Goal: Use online tool/utility: Utilize a website feature to perform a specific function

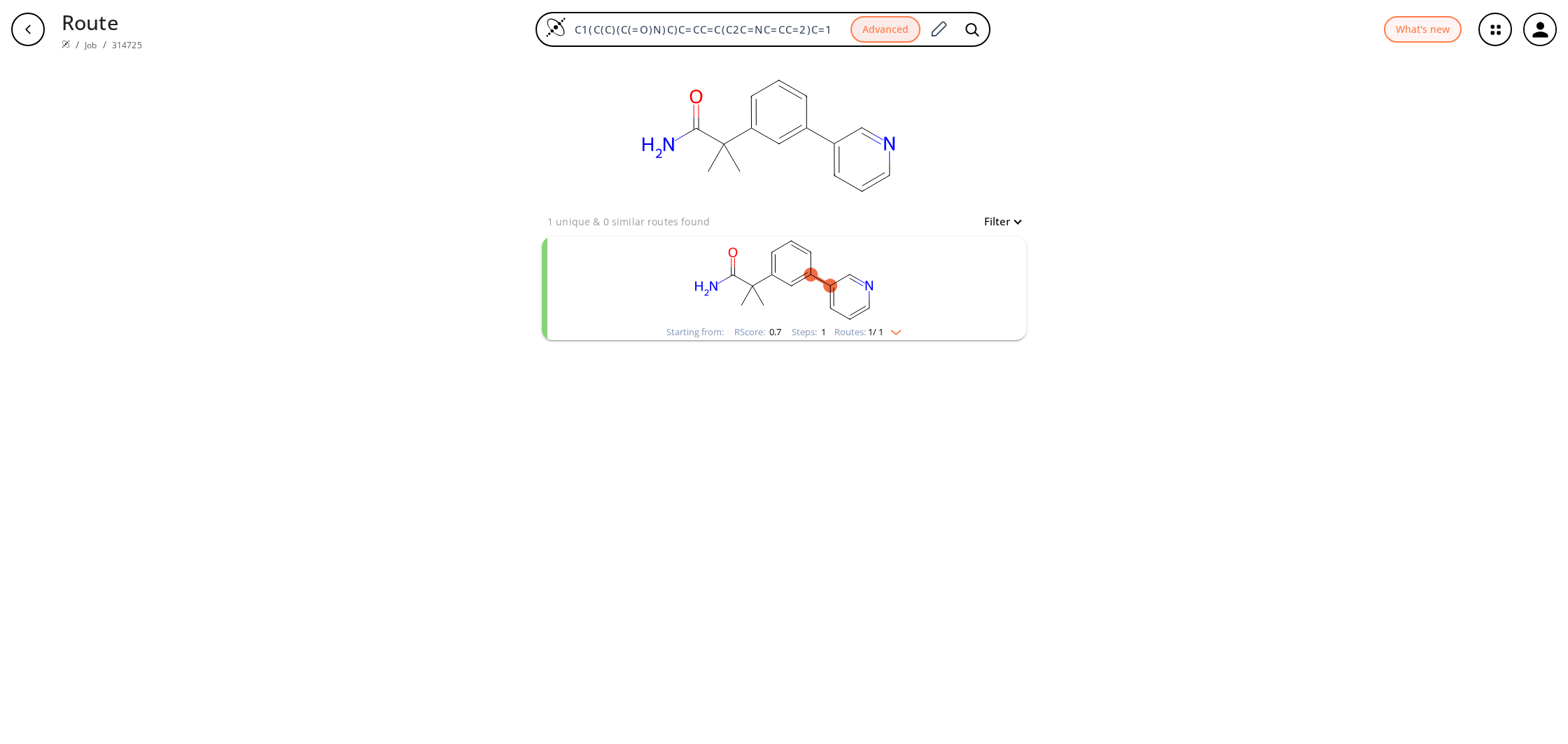
click at [860, 317] on rect "clusters" at bounding box center [784, 280] width 364 height 88
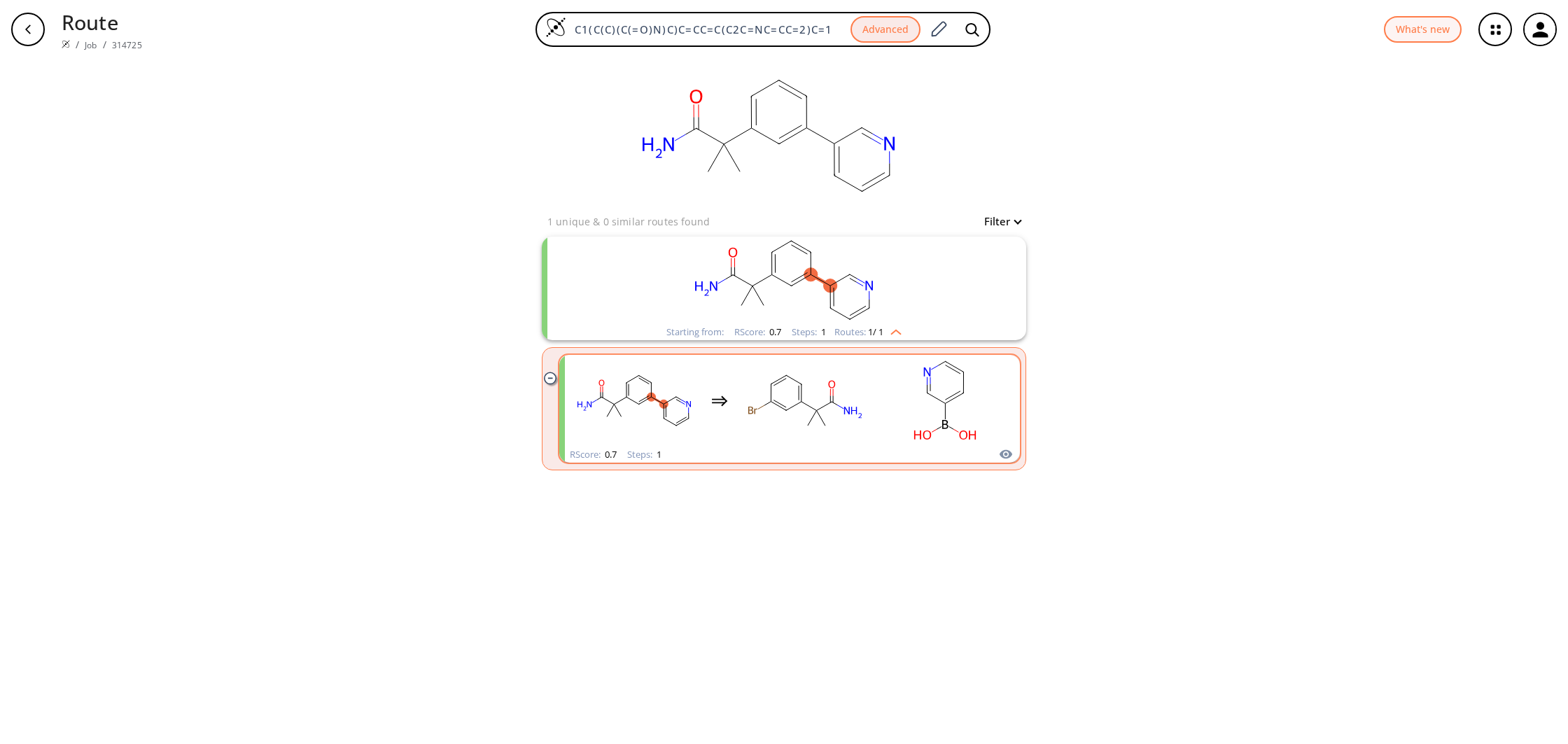
click at [848, 407] on rect "clusters" at bounding box center [805, 400] width 126 height 88
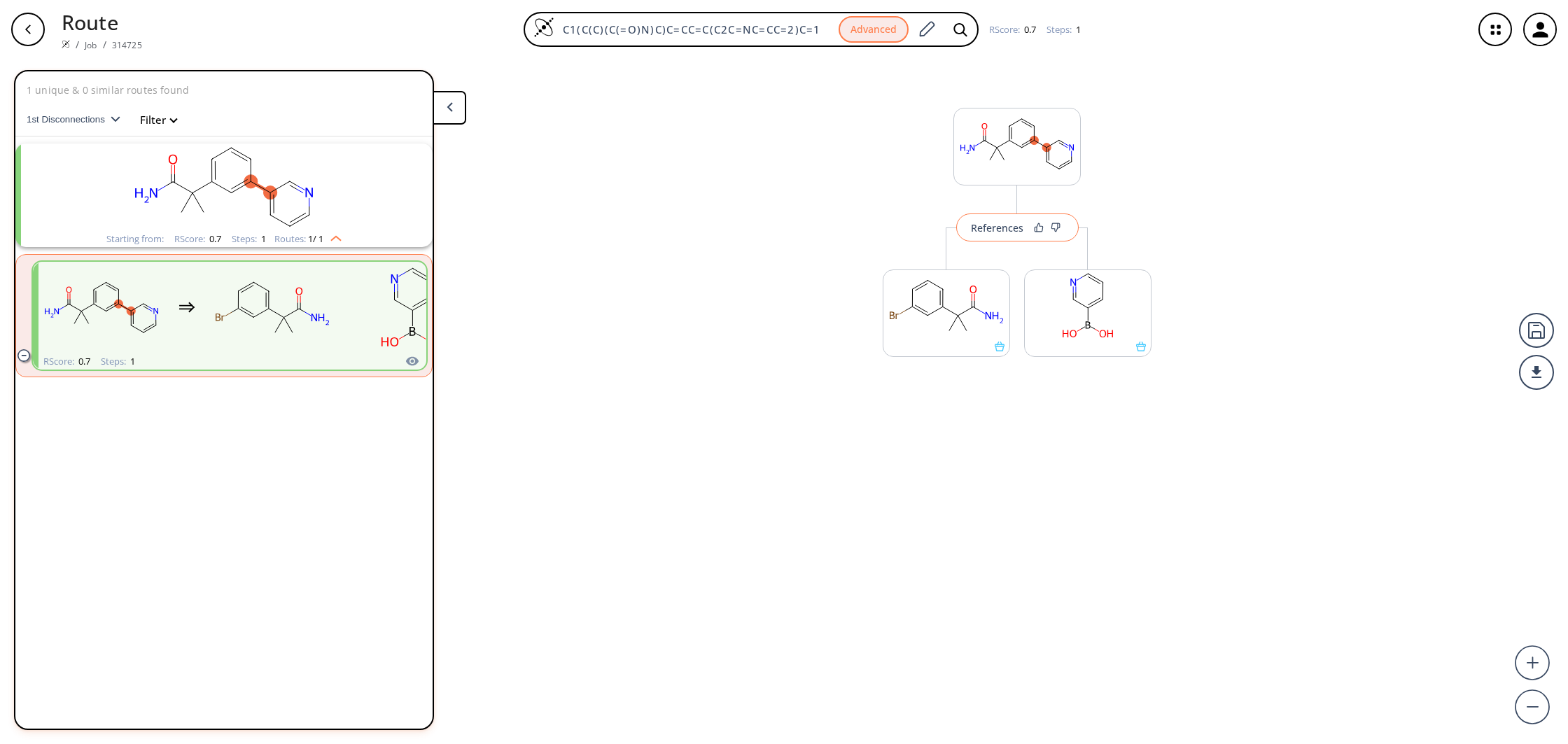
click at [1000, 233] on div "References" at bounding box center [997, 228] width 53 height 9
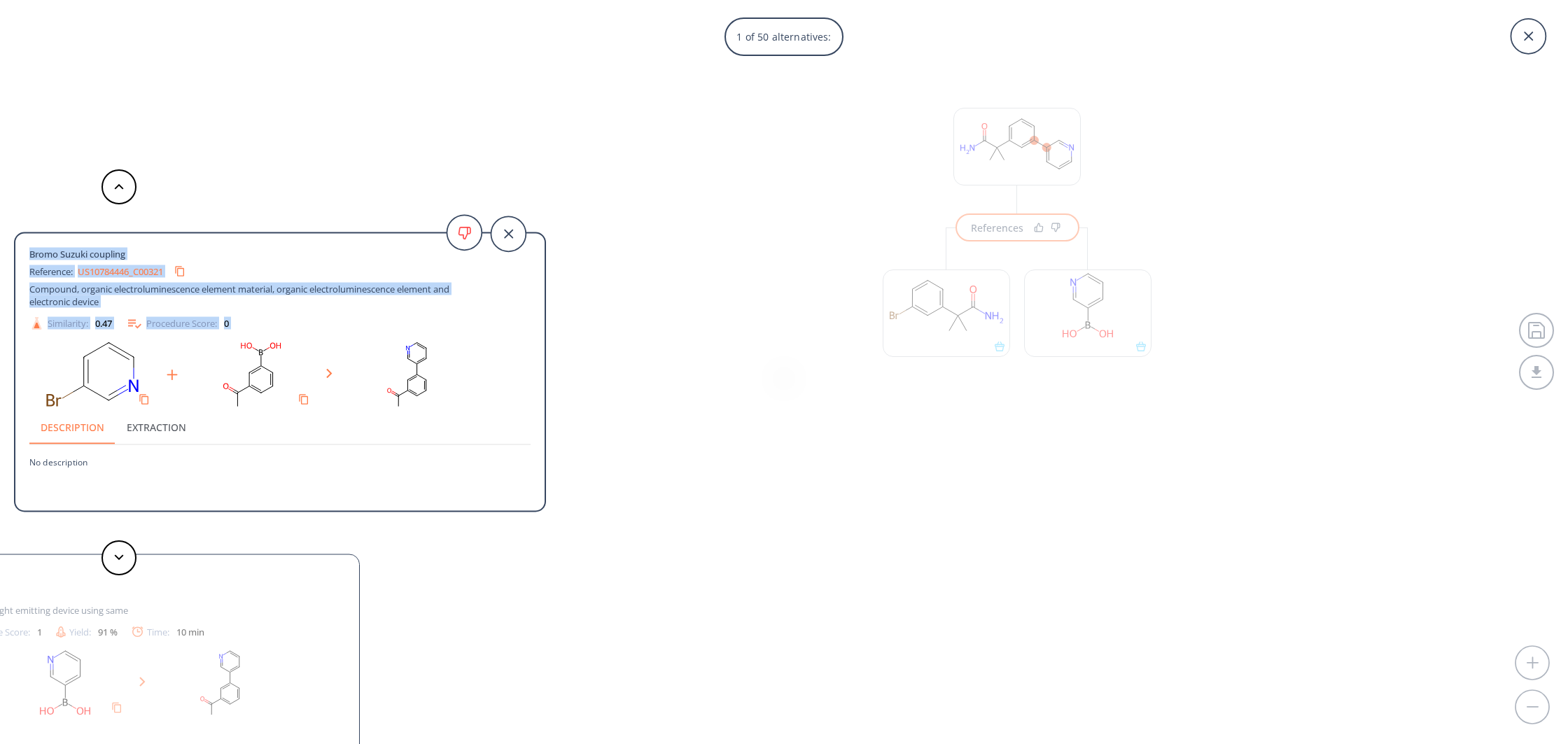
drag, startPoint x: 507, startPoint y: 237, endPoint x: 143, endPoint y: 475, distance: 434.9
click at [217, 423] on div "Bromo Suzuki coupling Reference: US10784446_C00321 Compound, organic electrolum…" at bounding box center [279, 374] width 529 height 281
click at [123, 572] on button at bounding box center [119, 558] width 35 height 35
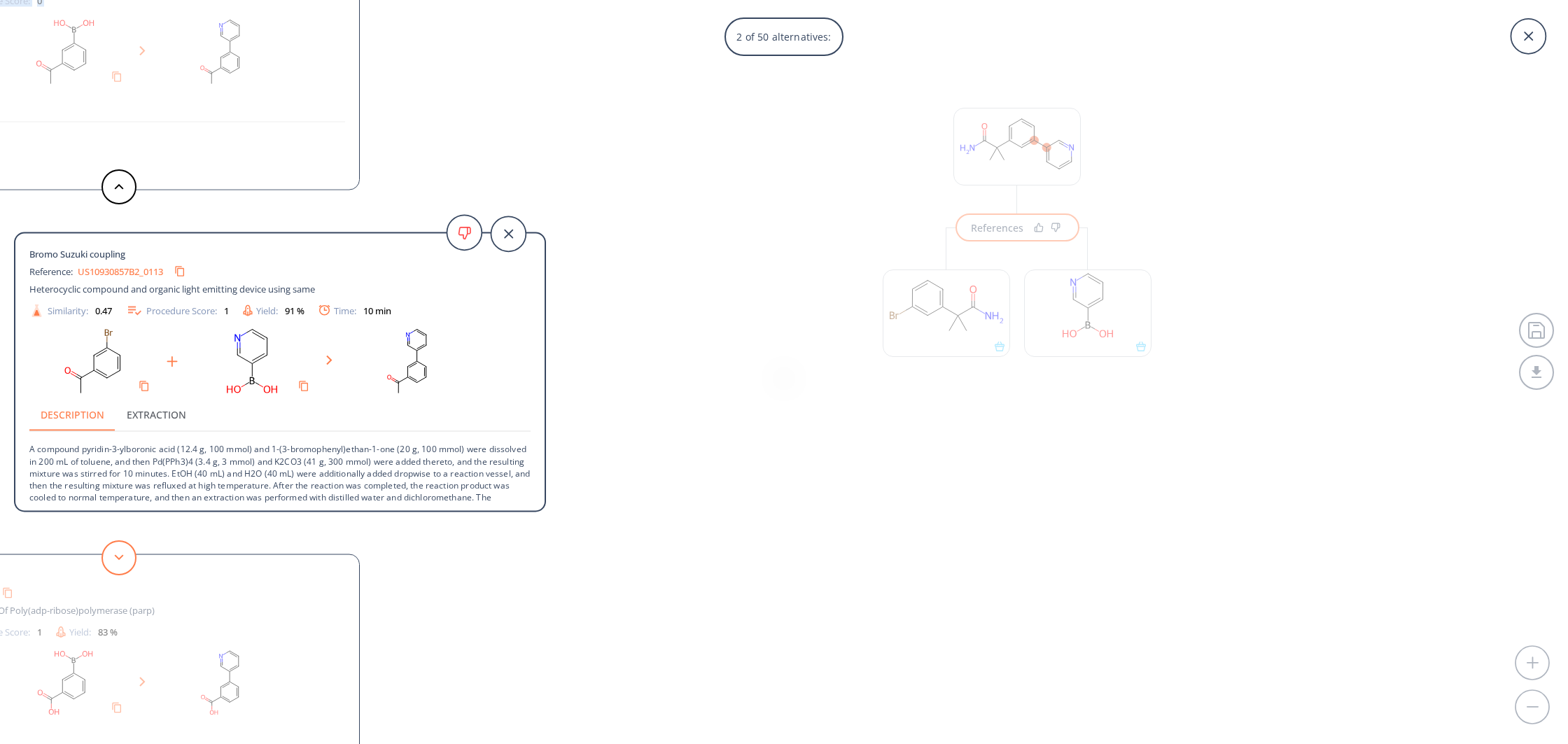
click at [123, 571] on button at bounding box center [119, 558] width 35 height 35
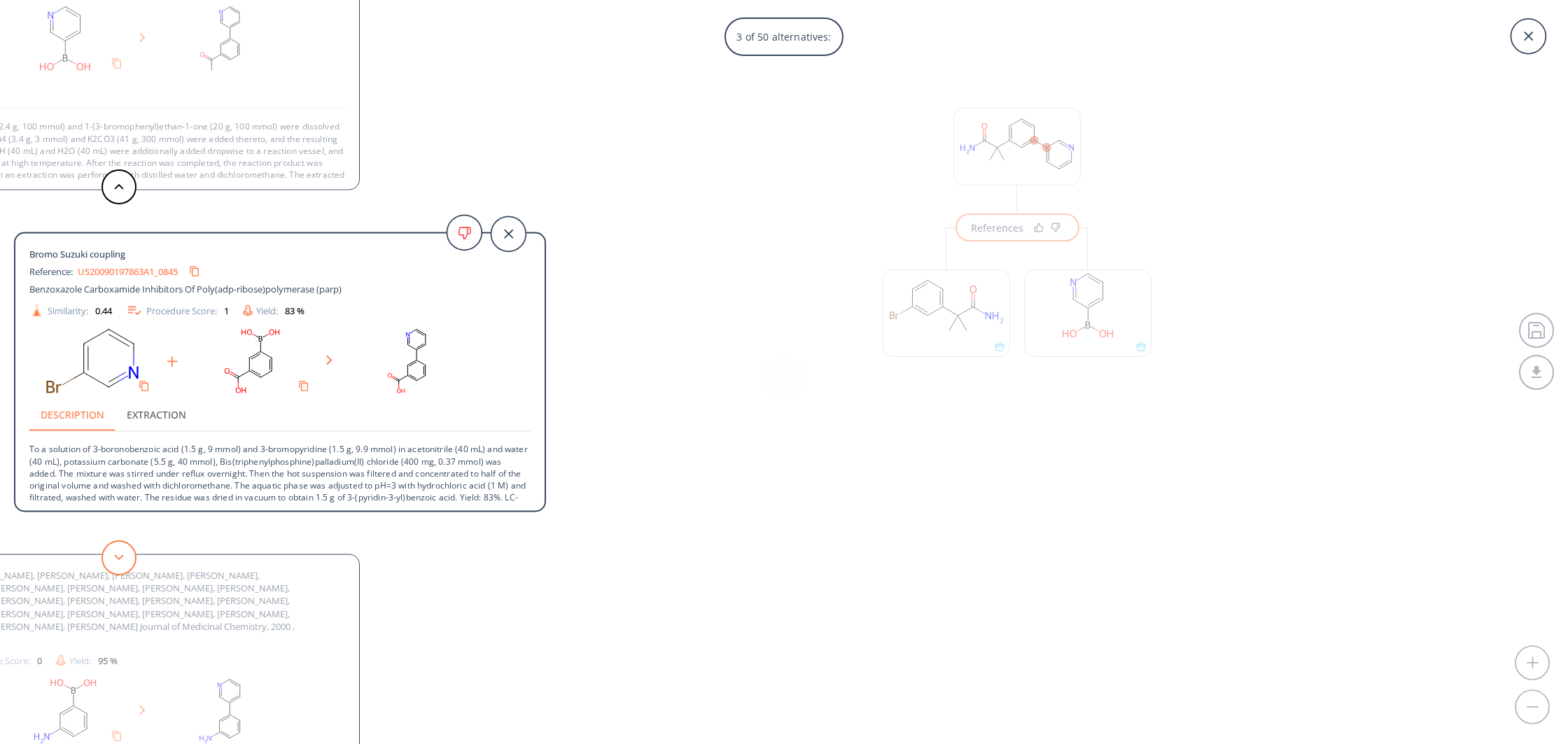
click at [123, 571] on button at bounding box center [119, 558] width 35 height 35
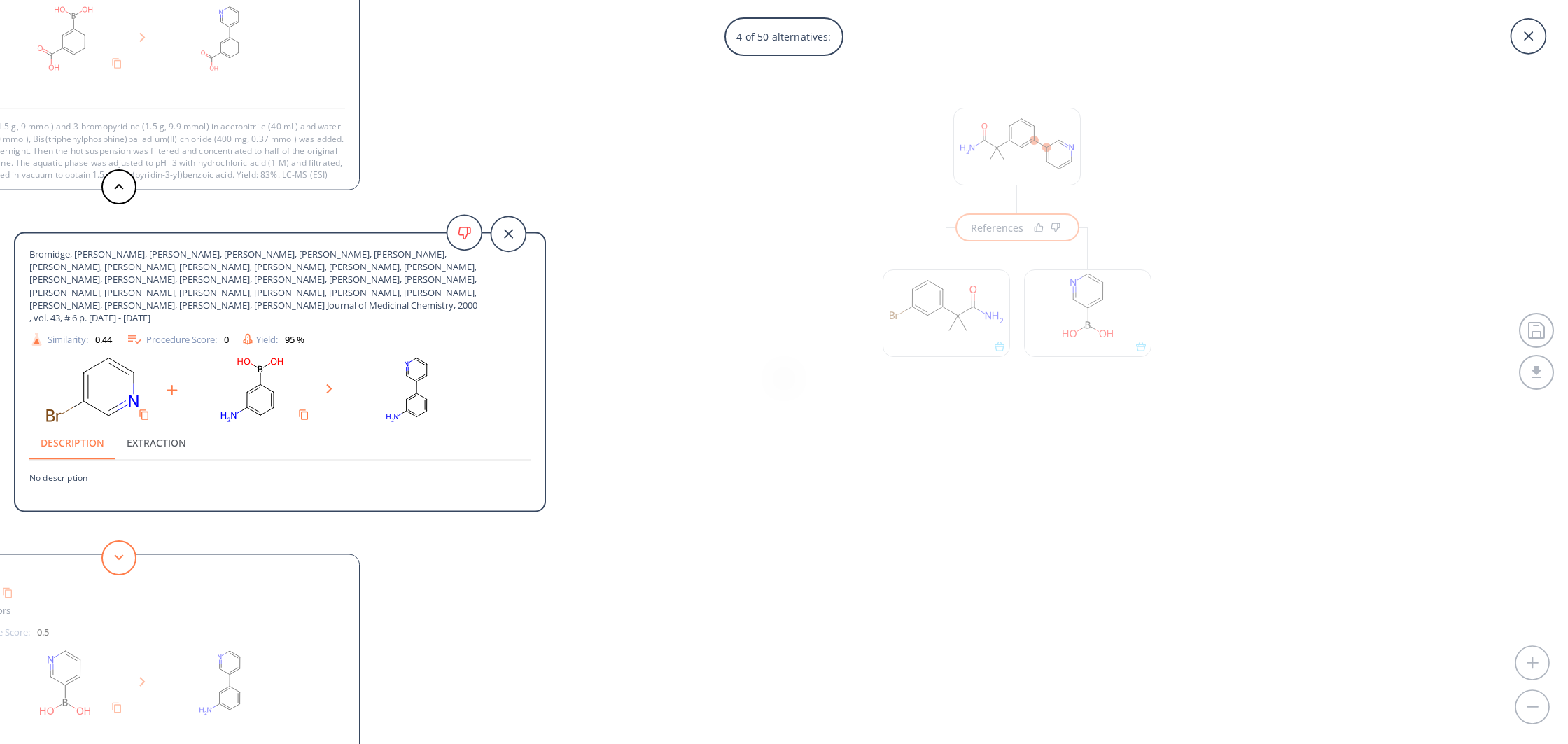
click at [123, 571] on button at bounding box center [119, 558] width 35 height 35
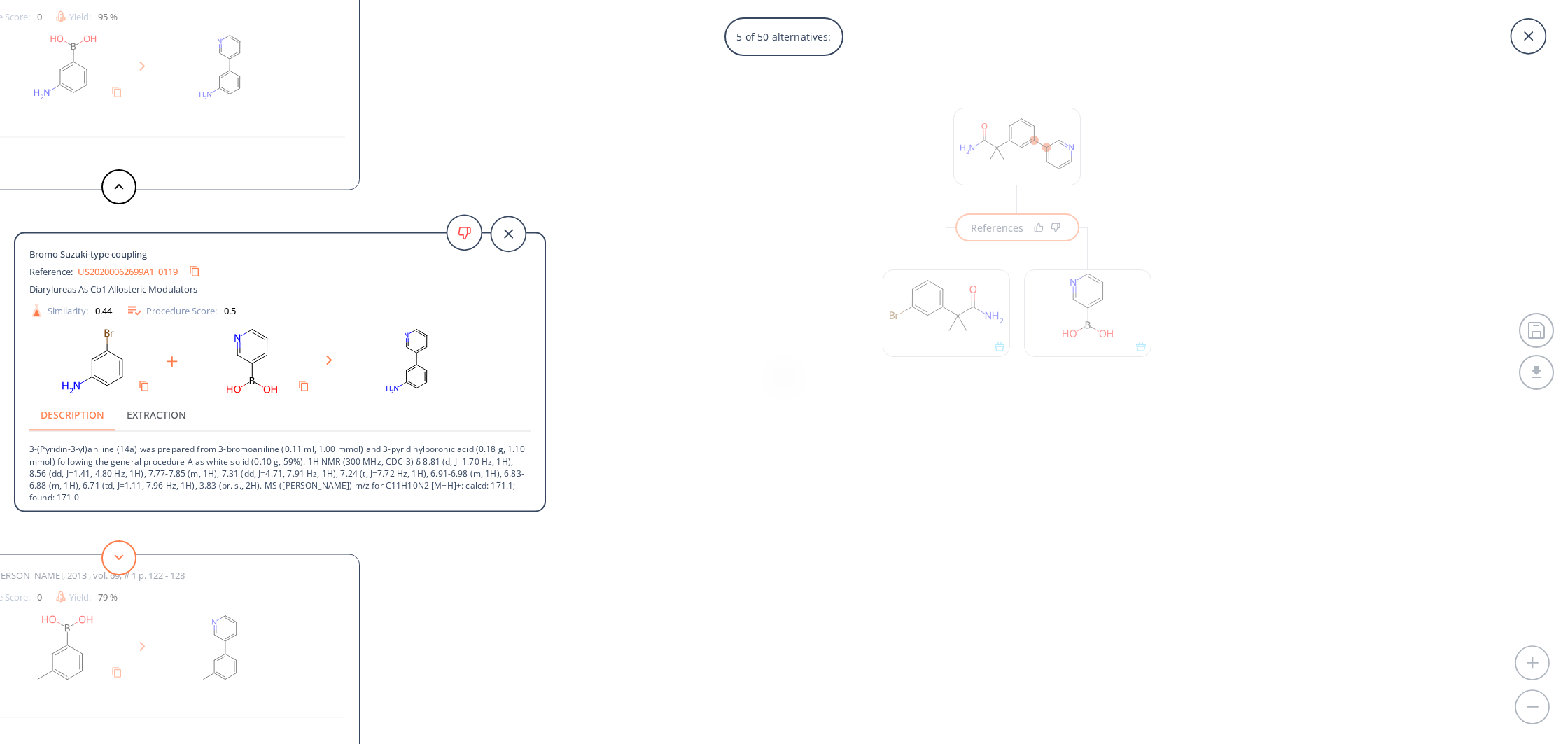
click at [123, 571] on button at bounding box center [119, 558] width 35 height 35
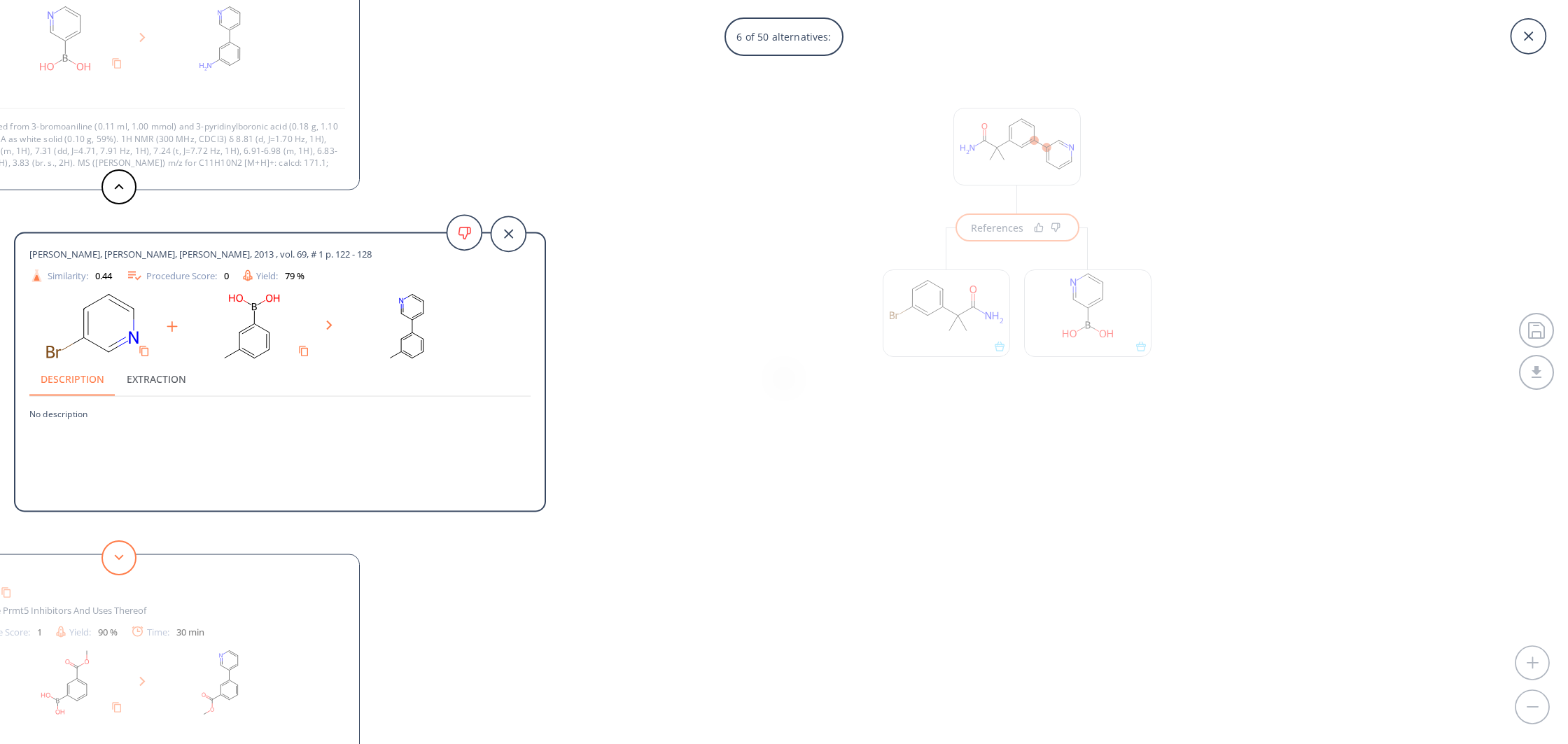
click at [123, 571] on button at bounding box center [119, 558] width 35 height 35
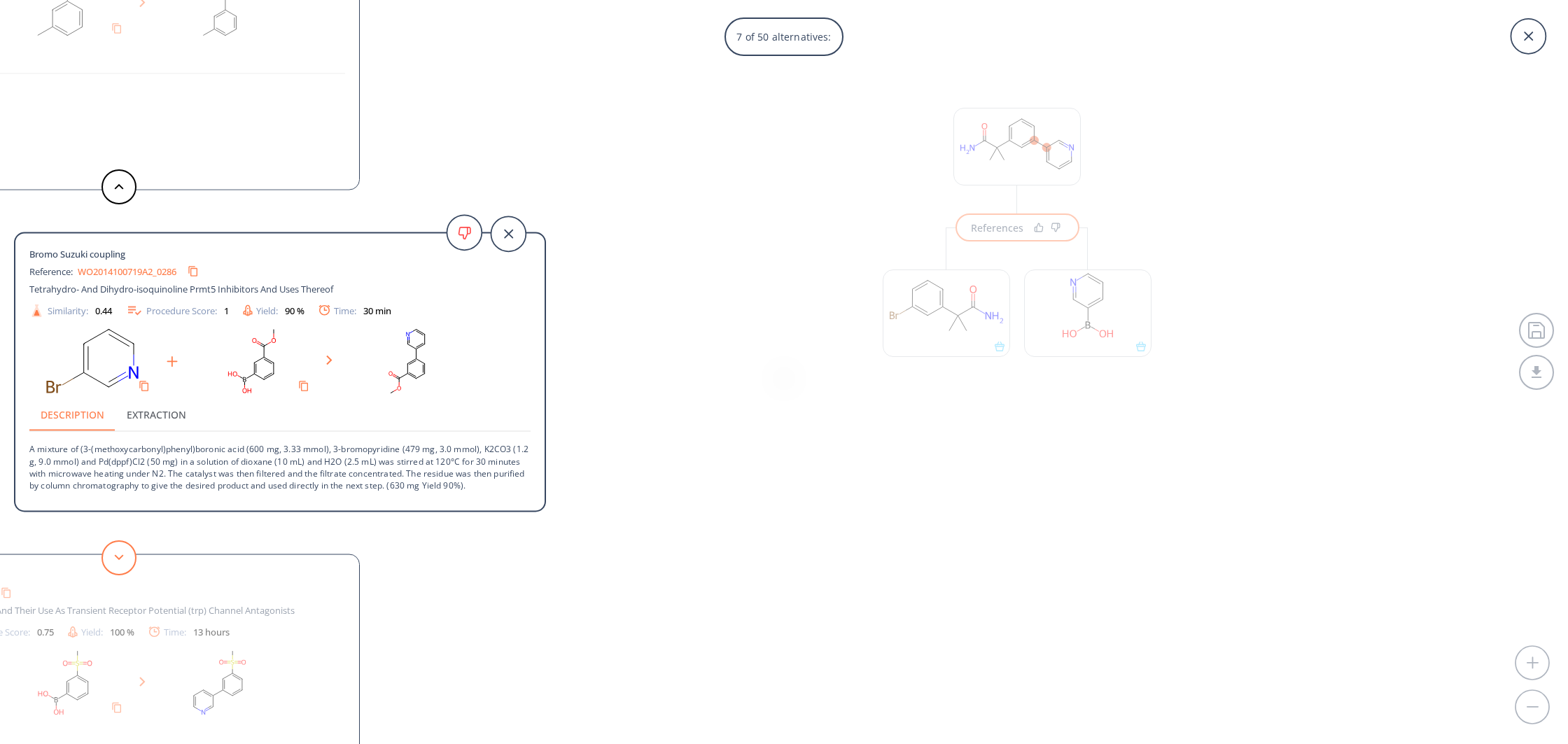
click at [123, 571] on button at bounding box center [119, 558] width 35 height 35
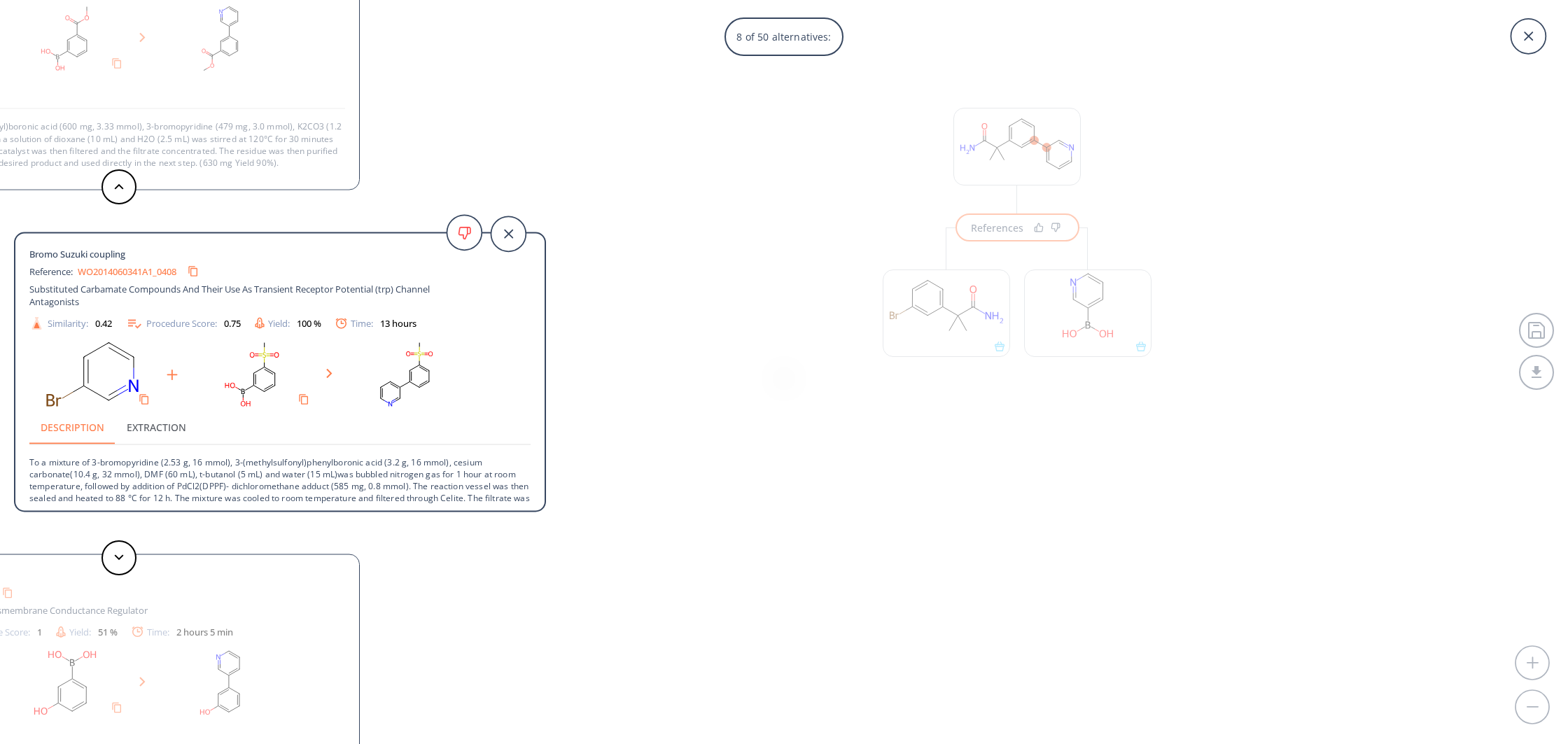
drag, startPoint x: 503, startPoint y: 236, endPoint x: 500, endPoint y: 229, distance: 7.6
click at [503, 236] on icon at bounding box center [508, 234] width 35 height 35
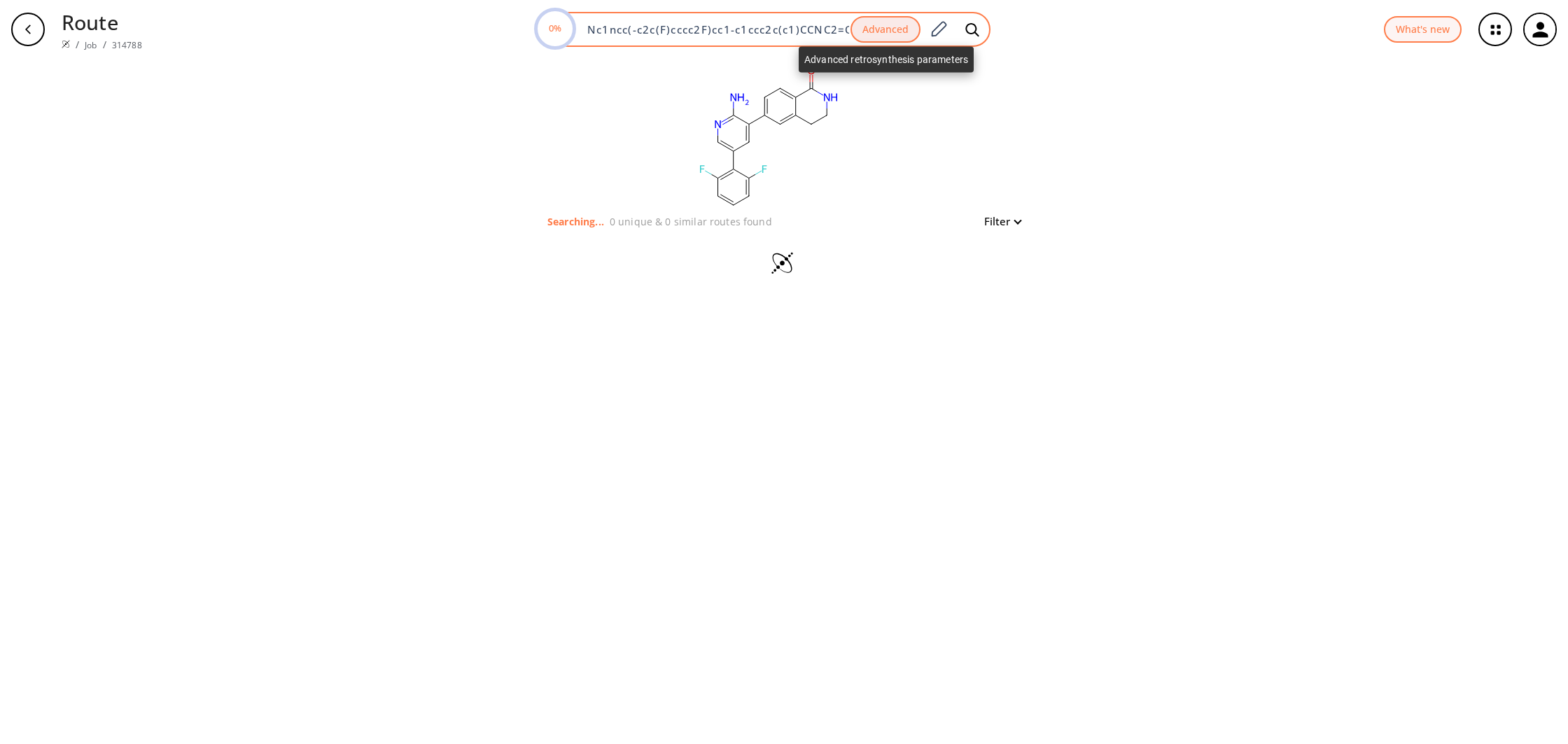
click at [907, 24] on button "Advanced" at bounding box center [886, 29] width 70 height 28
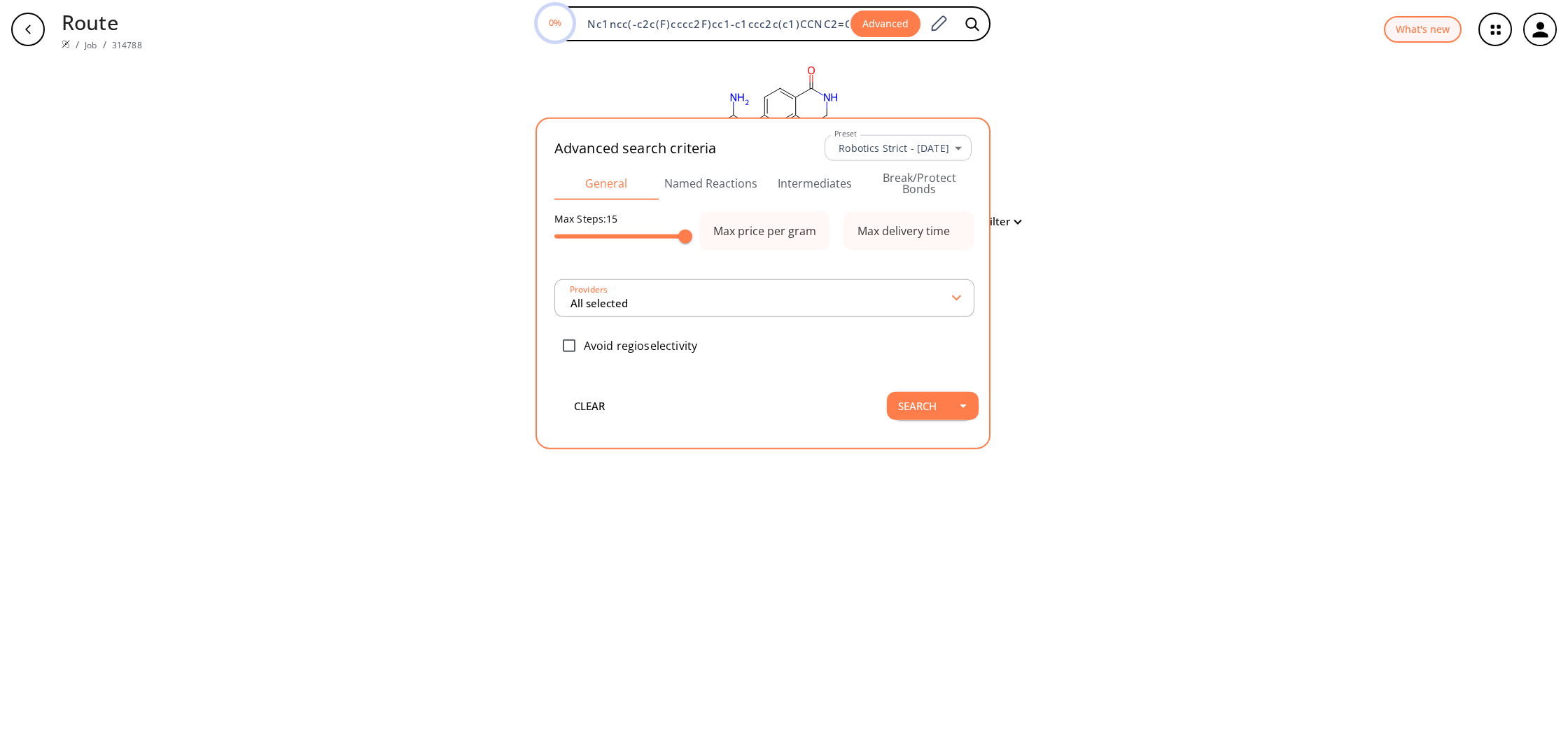
scroll to position [0, 4]
type input "All selected"
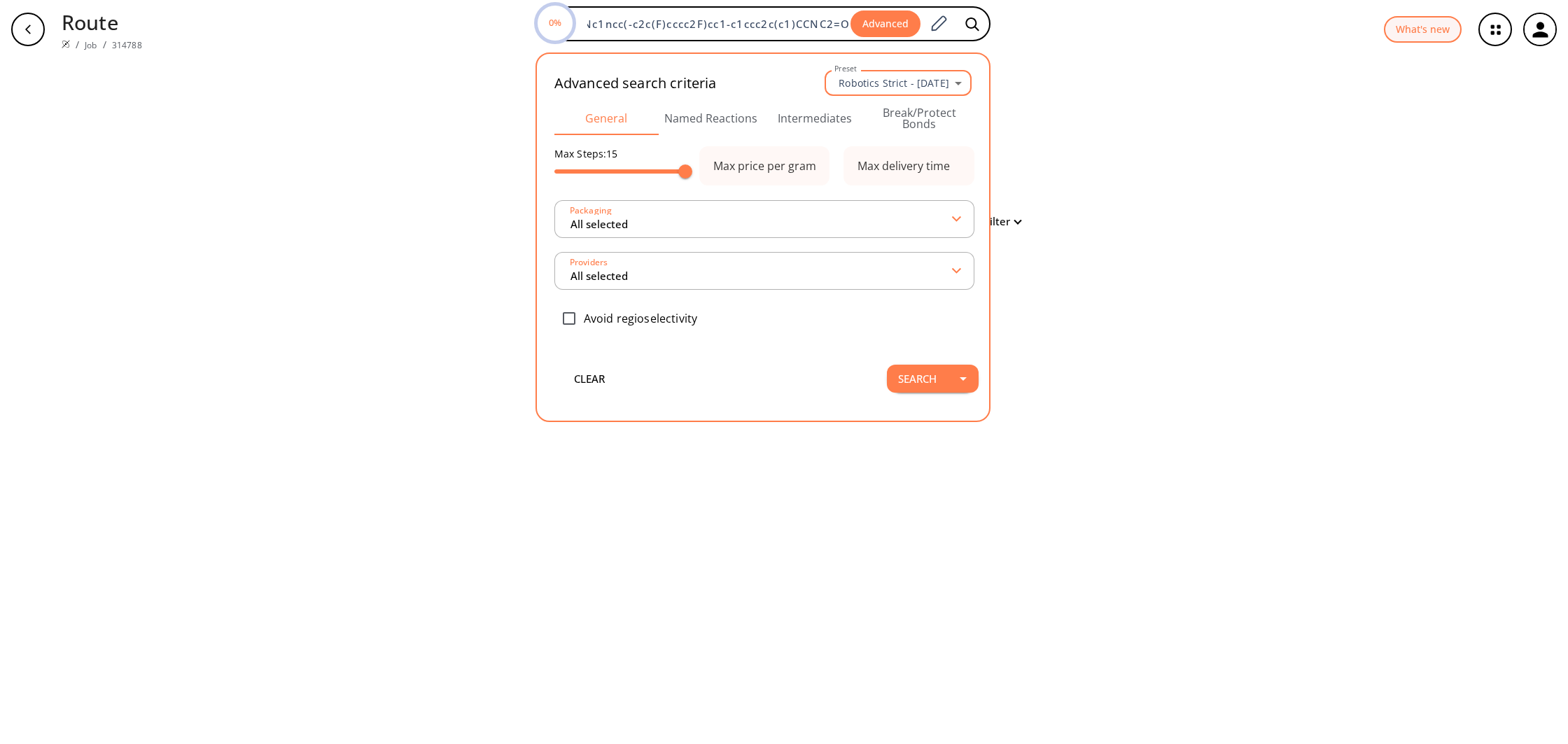
scroll to position [0, 0]
click at [887, 85] on body "Route / Job / 314788 0% Nc1ncc(-c2c(F)cccc2F)cc1-c1ccc2c(c1)CCNC2=O Advanced Ad…" at bounding box center [784, 372] width 1568 height 744
click at [903, 115] on li "Robotics [DATE]" at bounding box center [901, 113] width 142 height 23
type input "760"
type input "3"
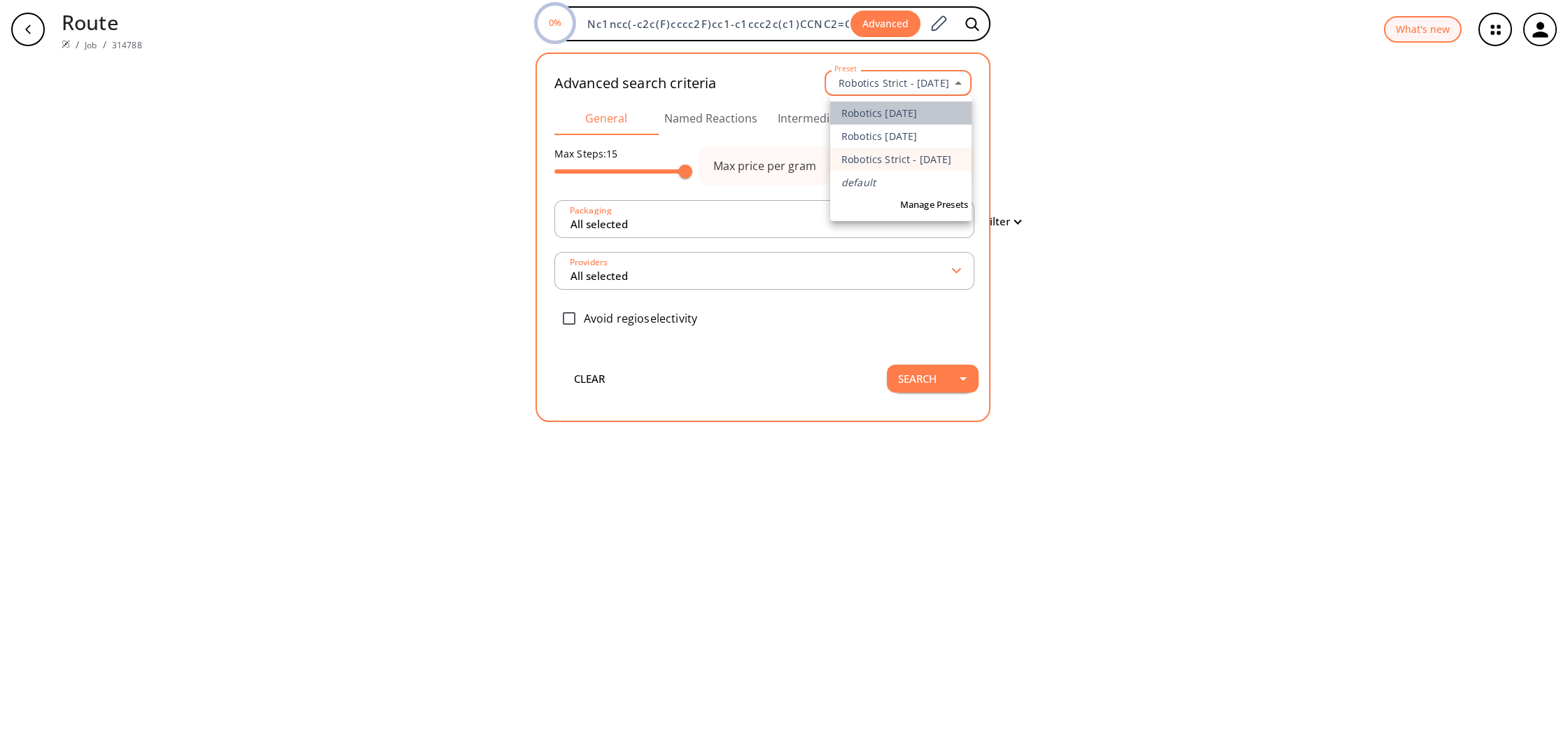
type input "6000"
type input "14"
type input "5 selected"
checkbox input "true"
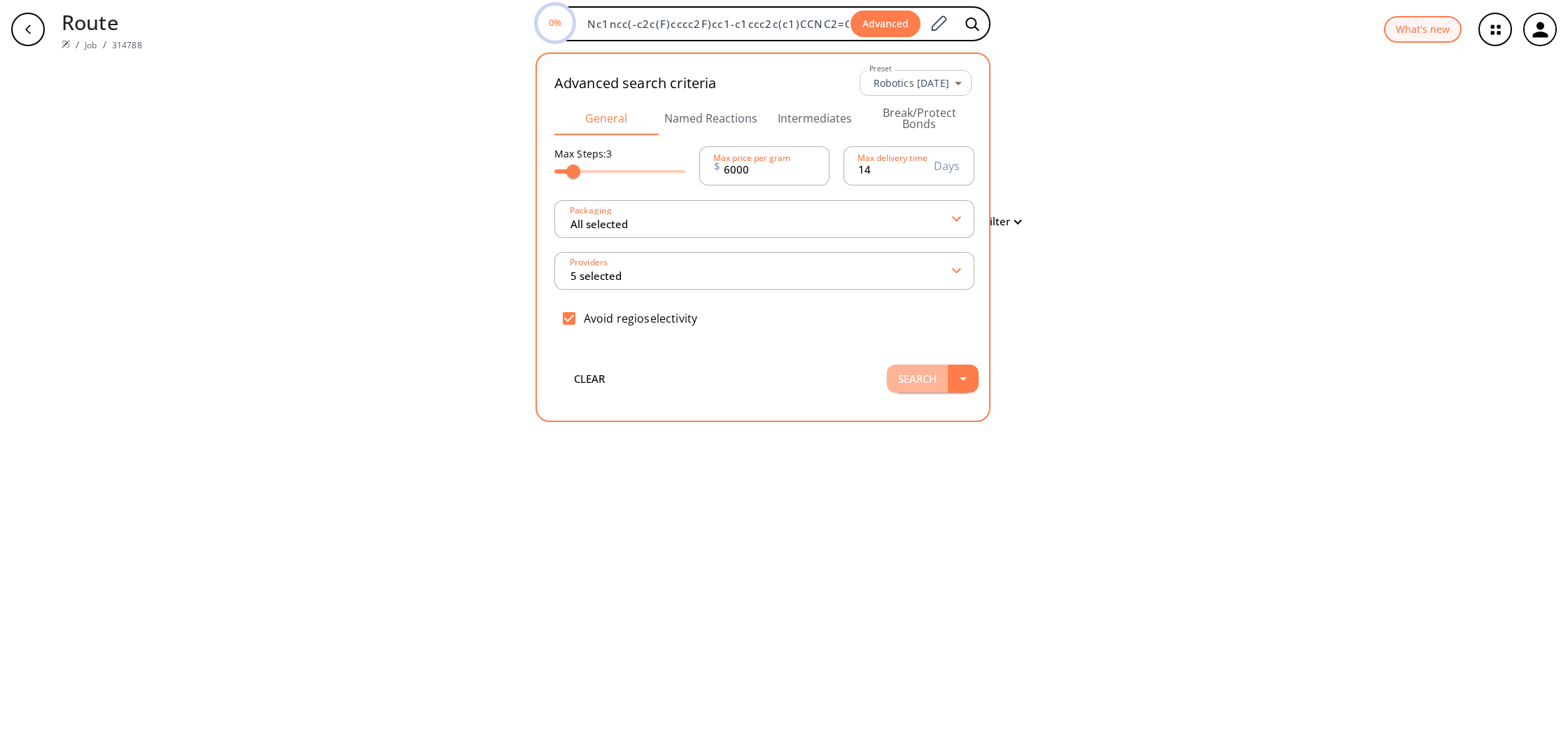
click at [914, 373] on button "Search" at bounding box center [917, 379] width 61 height 28
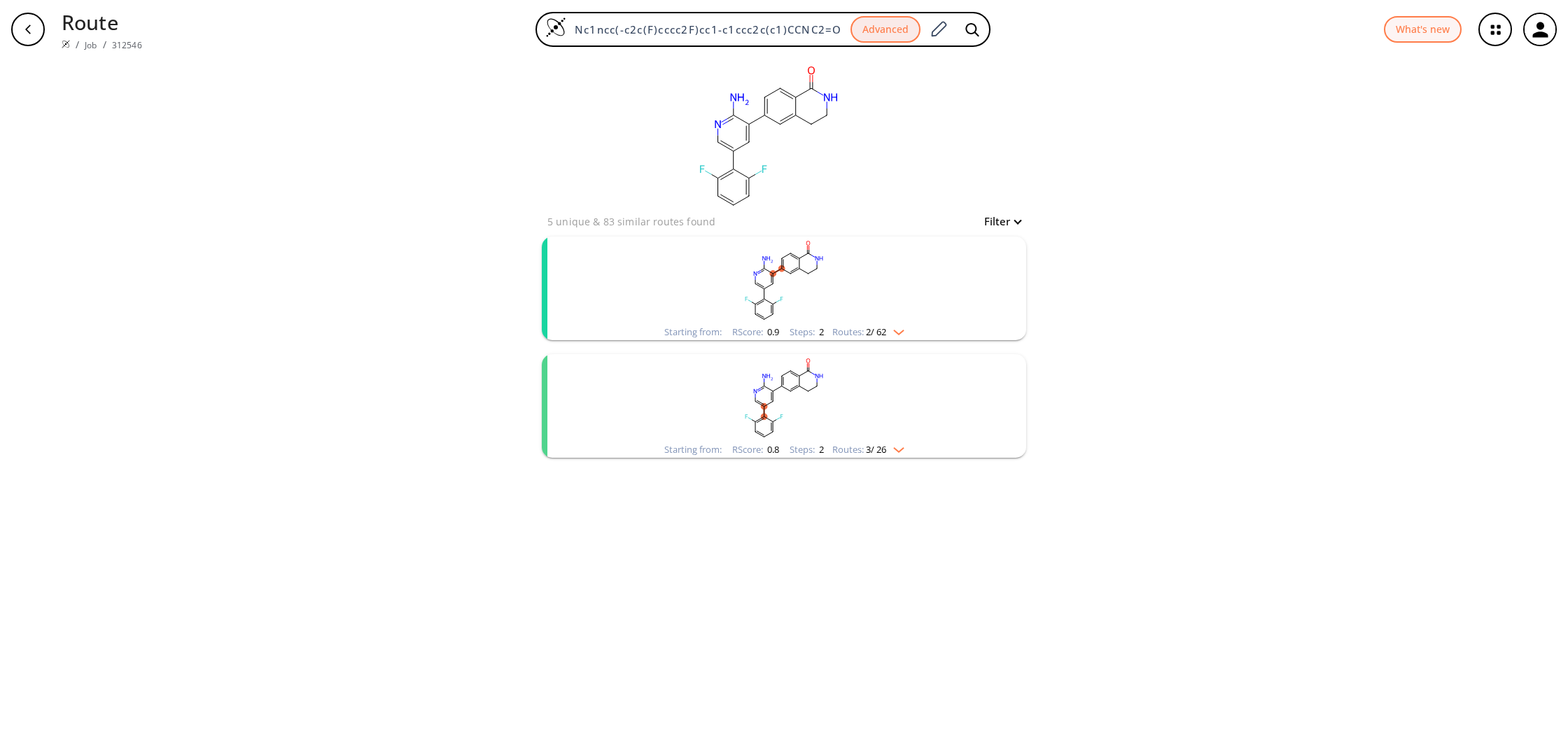
click at [847, 281] on rect "clusters" at bounding box center [784, 280] width 364 height 88
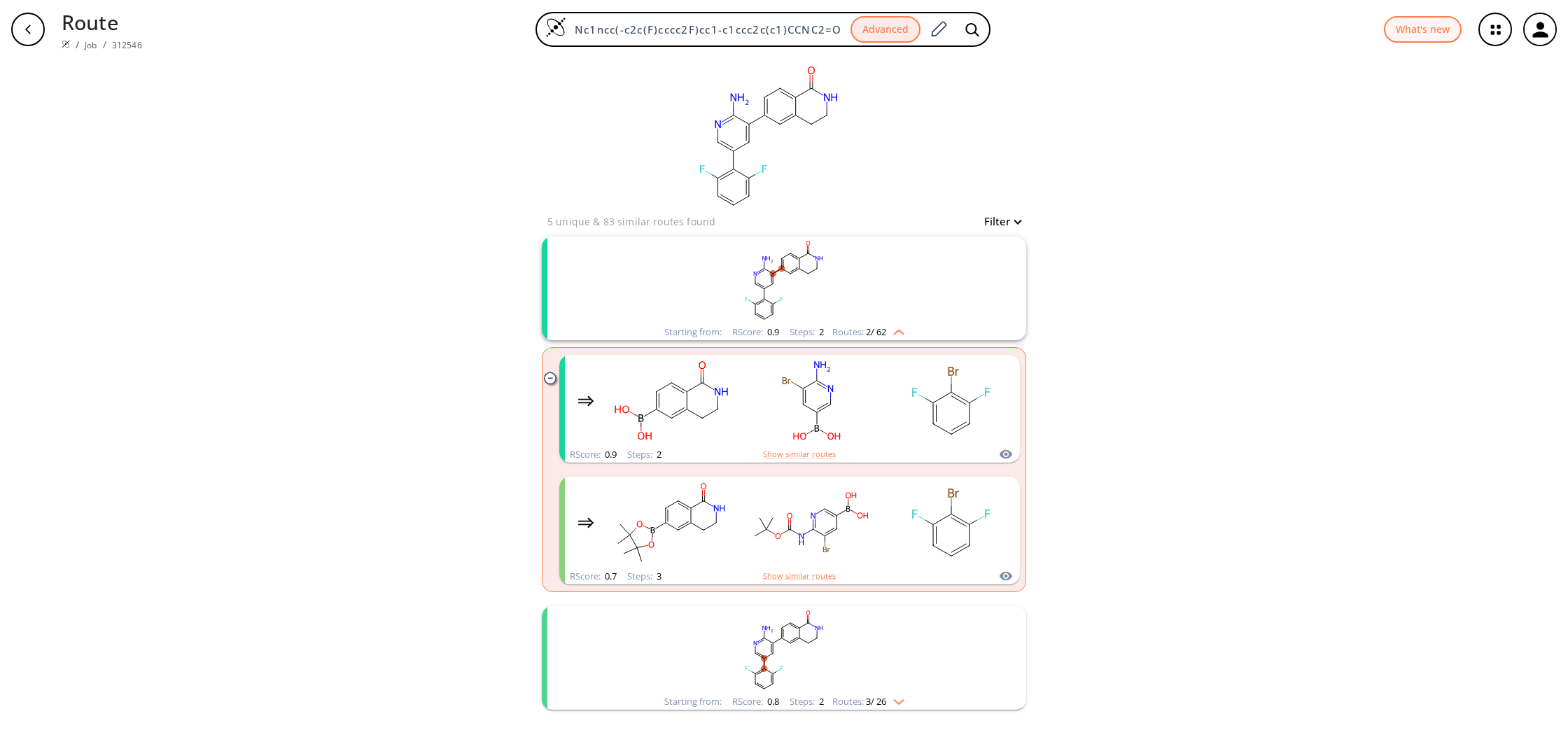
click at [949, 638] on rect "clusters" at bounding box center [784, 650] width 364 height 88
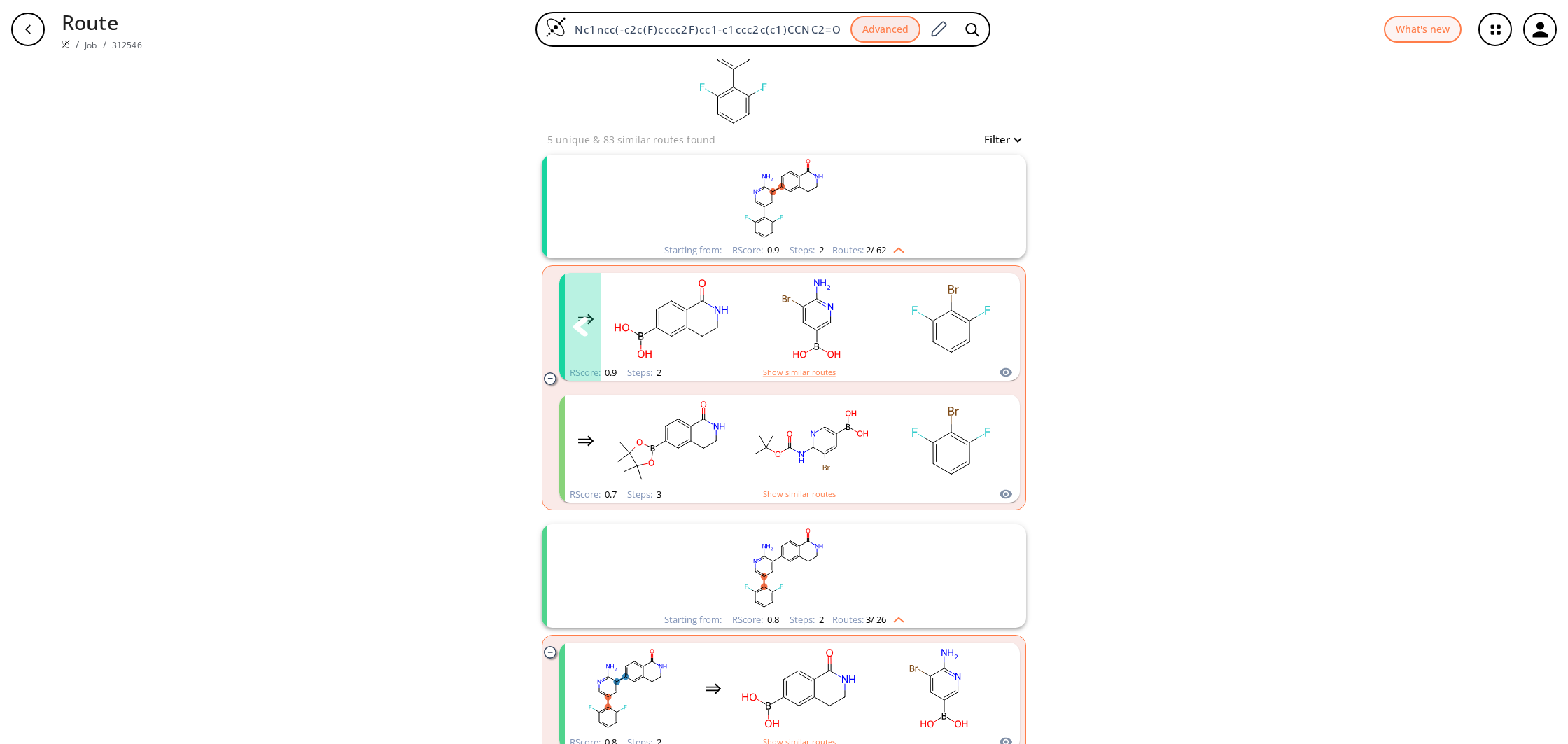
scroll to position [78, 0]
click at [906, 244] on rect "clusters" at bounding box center [784, 202] width 364 height 88
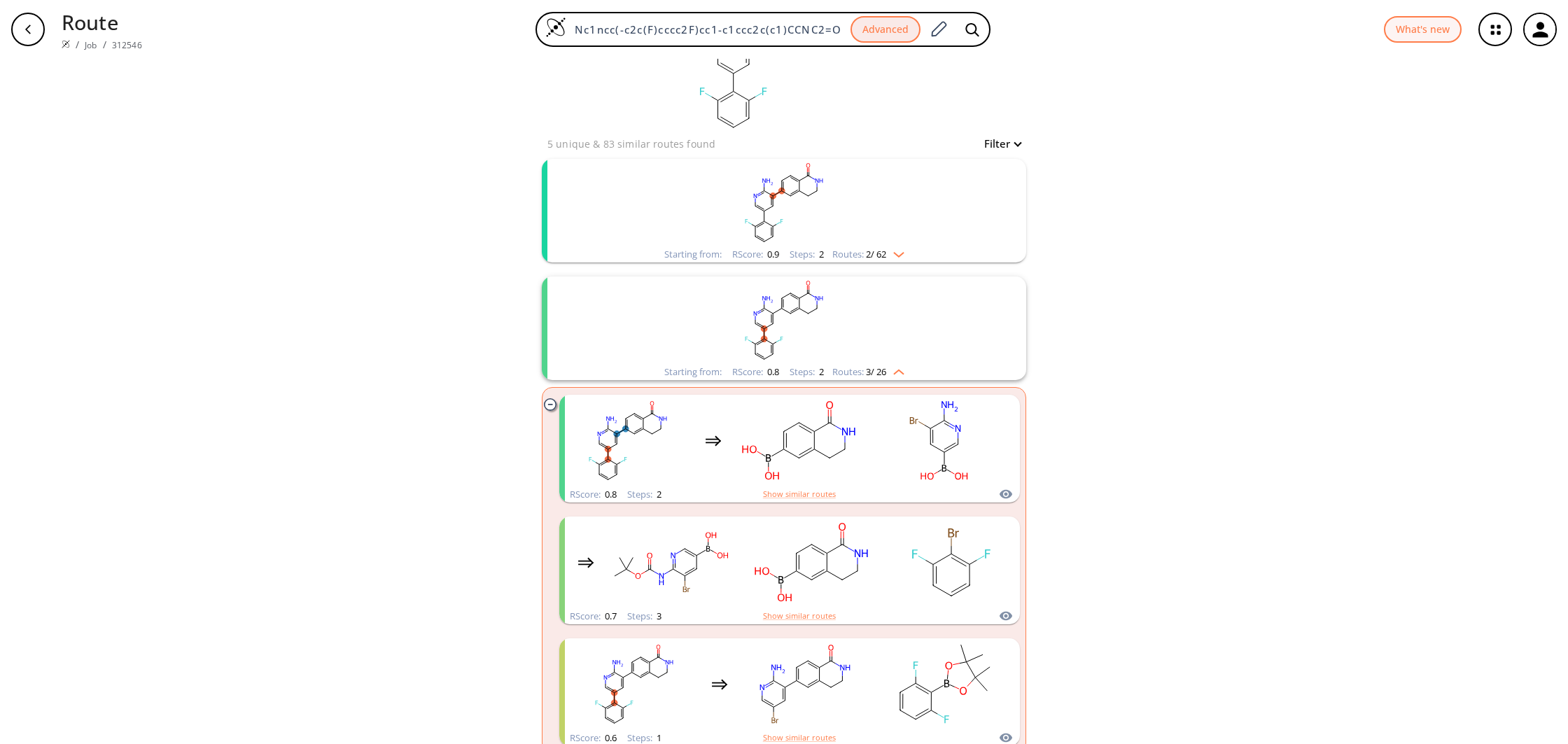
click at [898, 366] on img "clusters" at bounding box center [895, 369] width 18 height 11
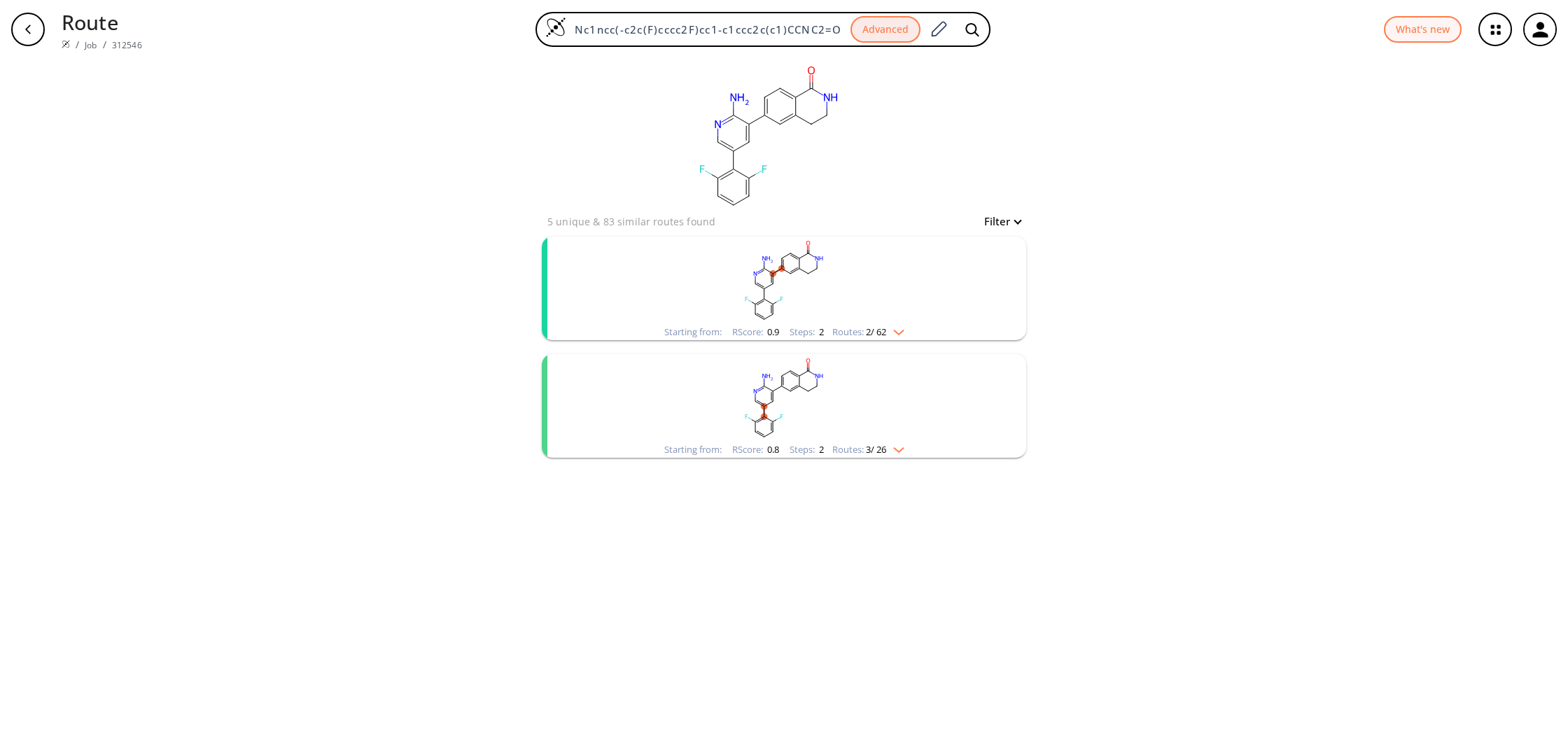
click at [890, 401] on rect "clusters" at bounding box center [784, 398] width 364 height 88
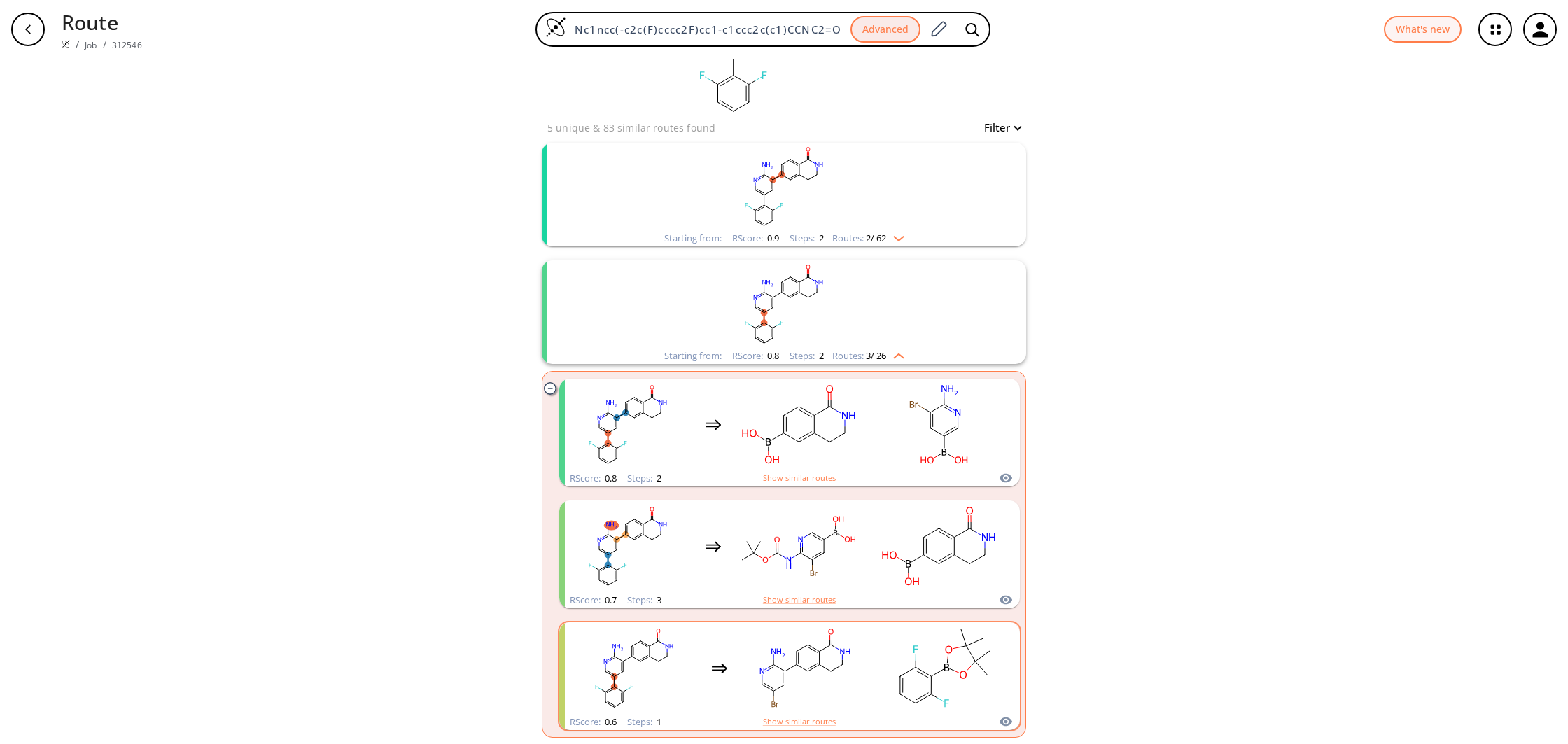
scroll to position [94, 0]
click at [847, 662] on rect "clusters" at bounding box center [805, 667] width 126 height 88
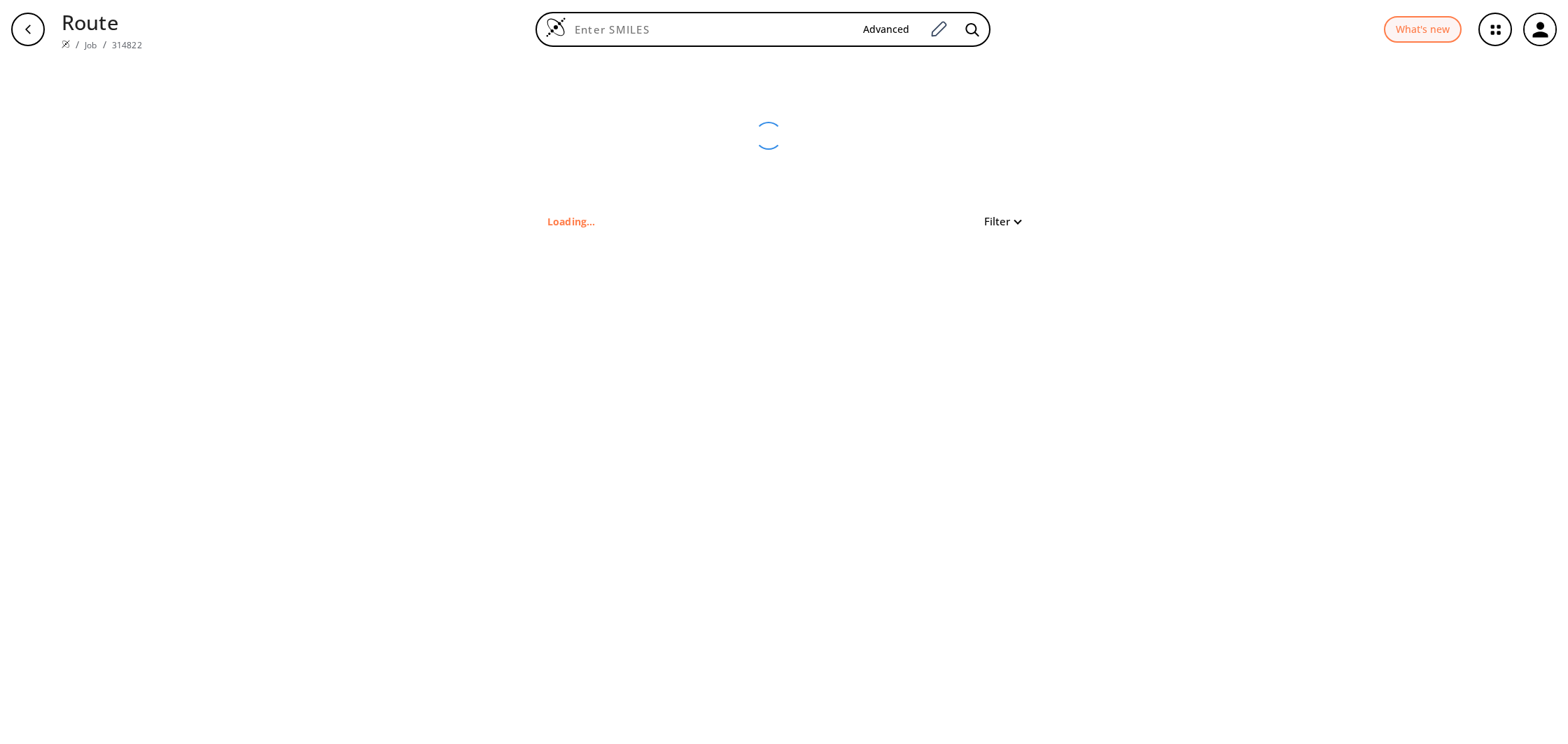
type input "O=c1[nH]nc(-c2c[nH]c3ncc(-c4c(F)cccc4F)cc23)o1"
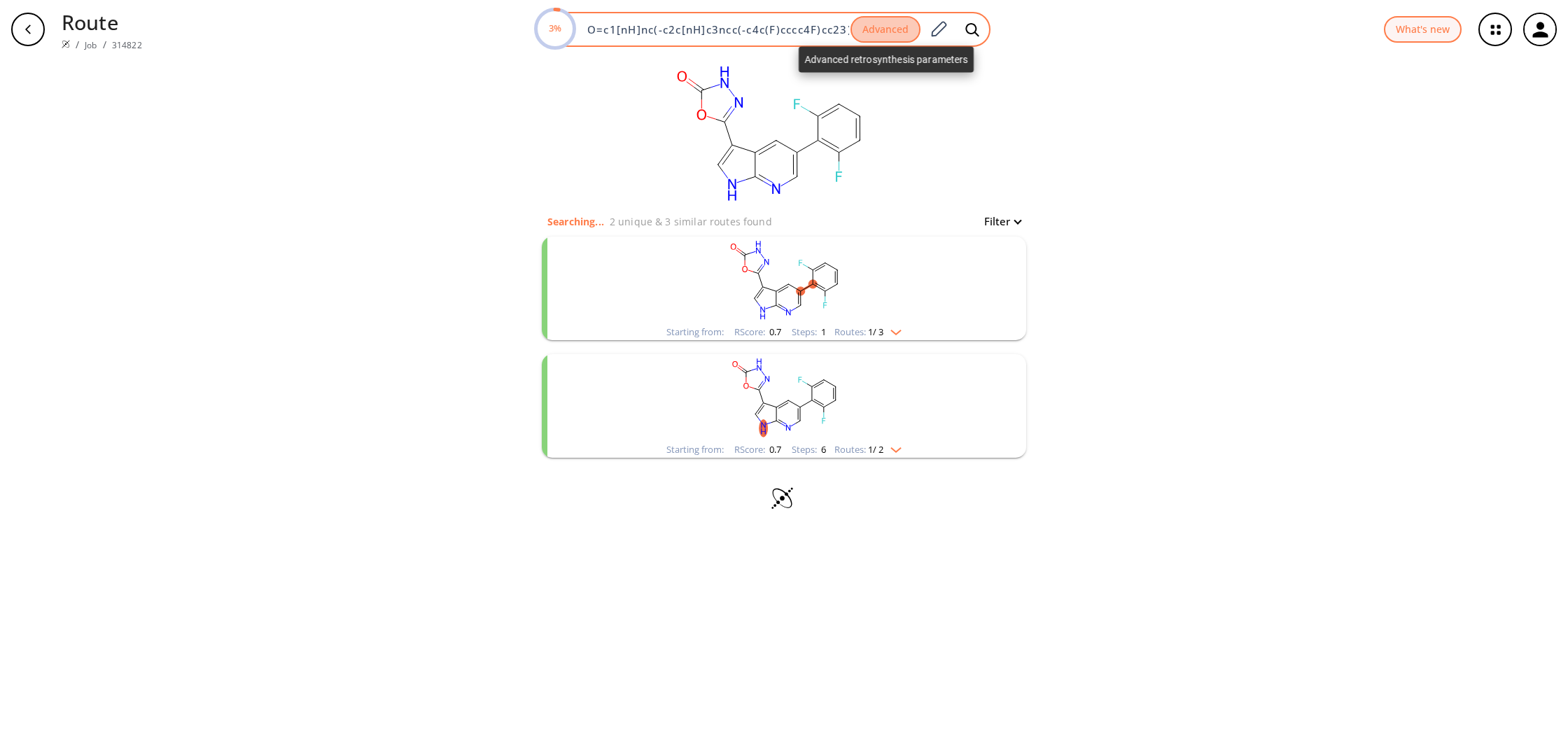
click at [885, 28] on button "Advanced" at bounding box center [886, 29] width 70 height 28
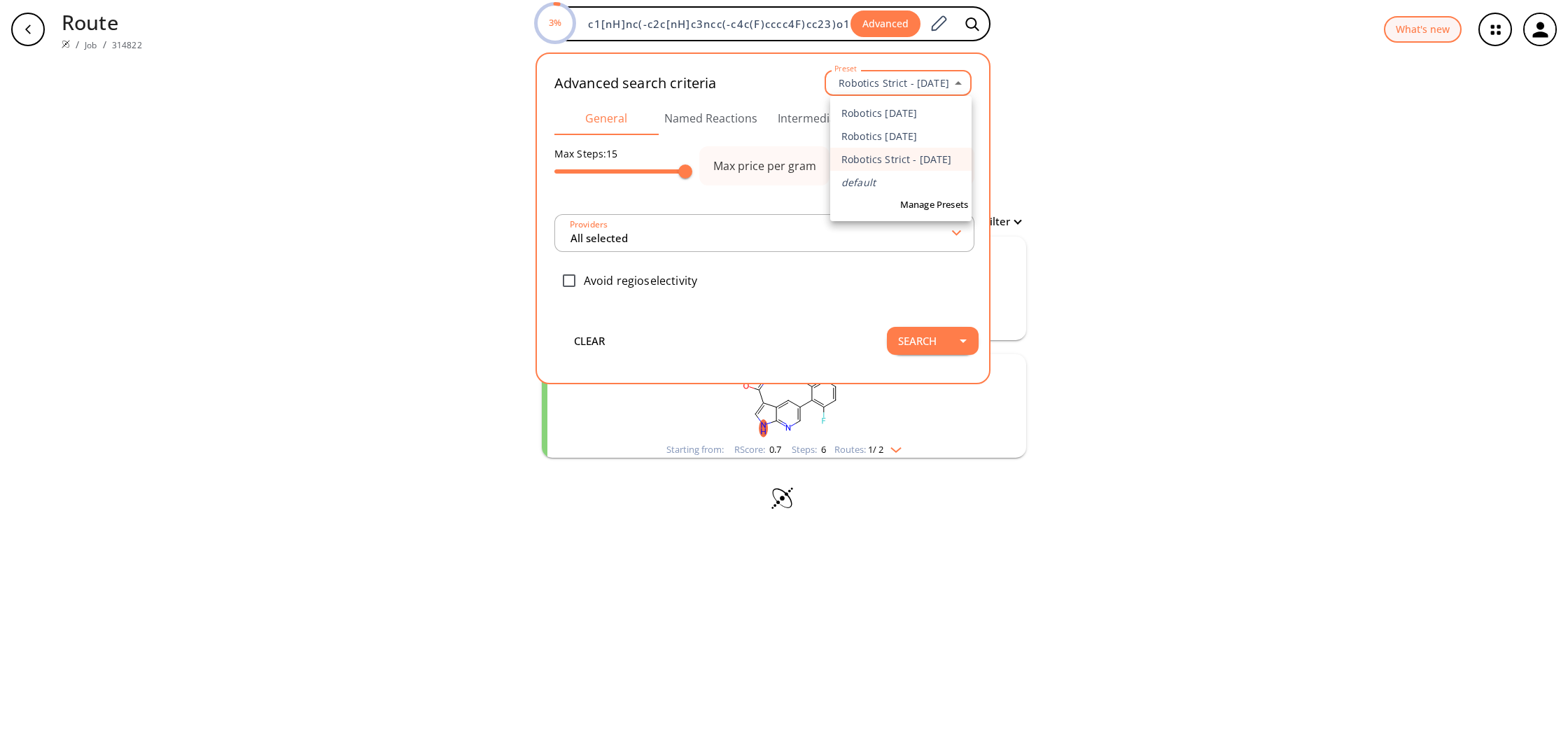
click at [933, 85] on body "Route / Job / 314822 3% O=c1[nH]nc(-c2c[nH]c3ncc(-c4c(F)cccc4F)cc23)o1 Advanced…" at bounding box center [784, 372] width 1568 height 744
type input "All selected"
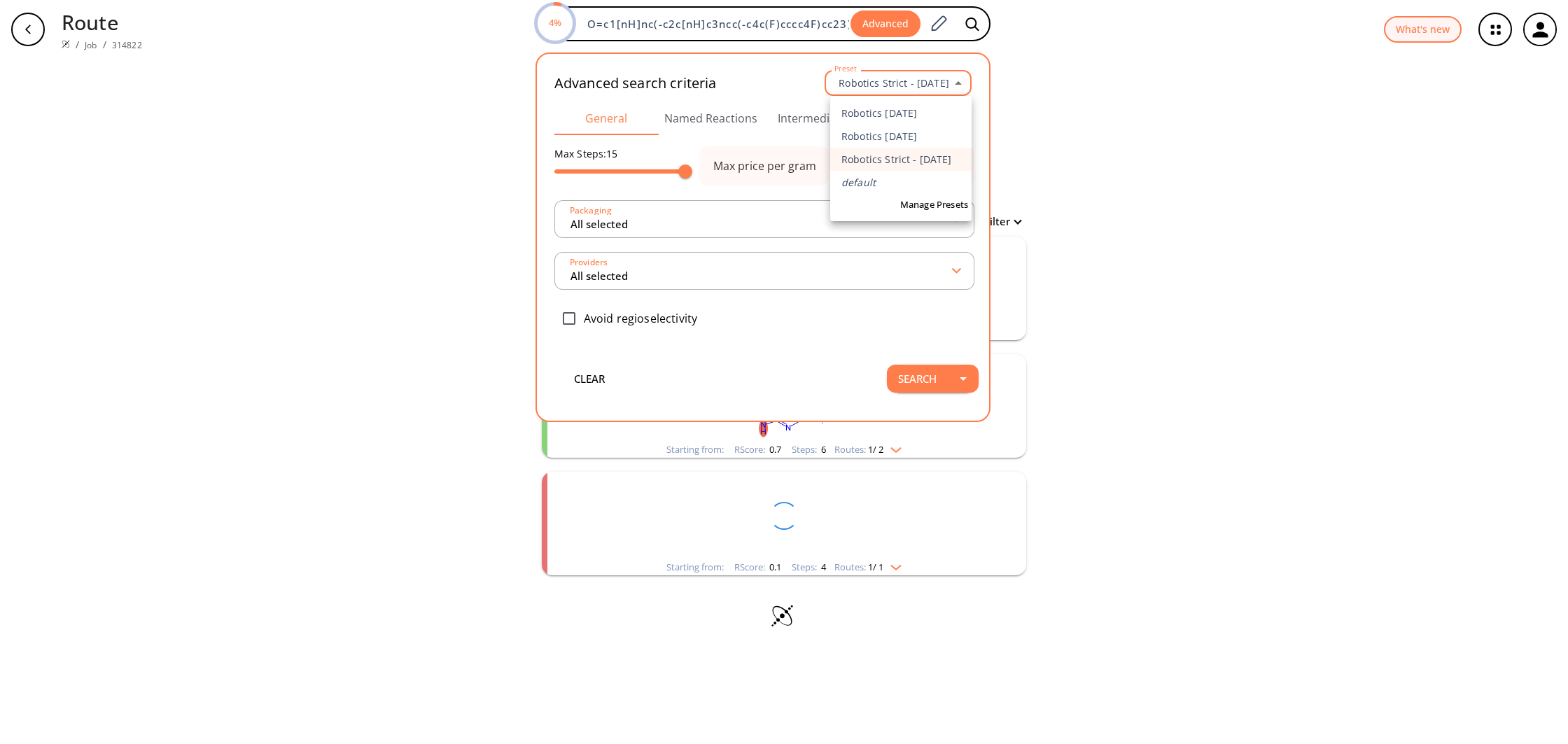
click at [922, 110] on li "Robotics [DATE]" at bounding box center [901, 113] width 142 height 23
type input "760"
type input "3"
type input "6000"
type input "14"
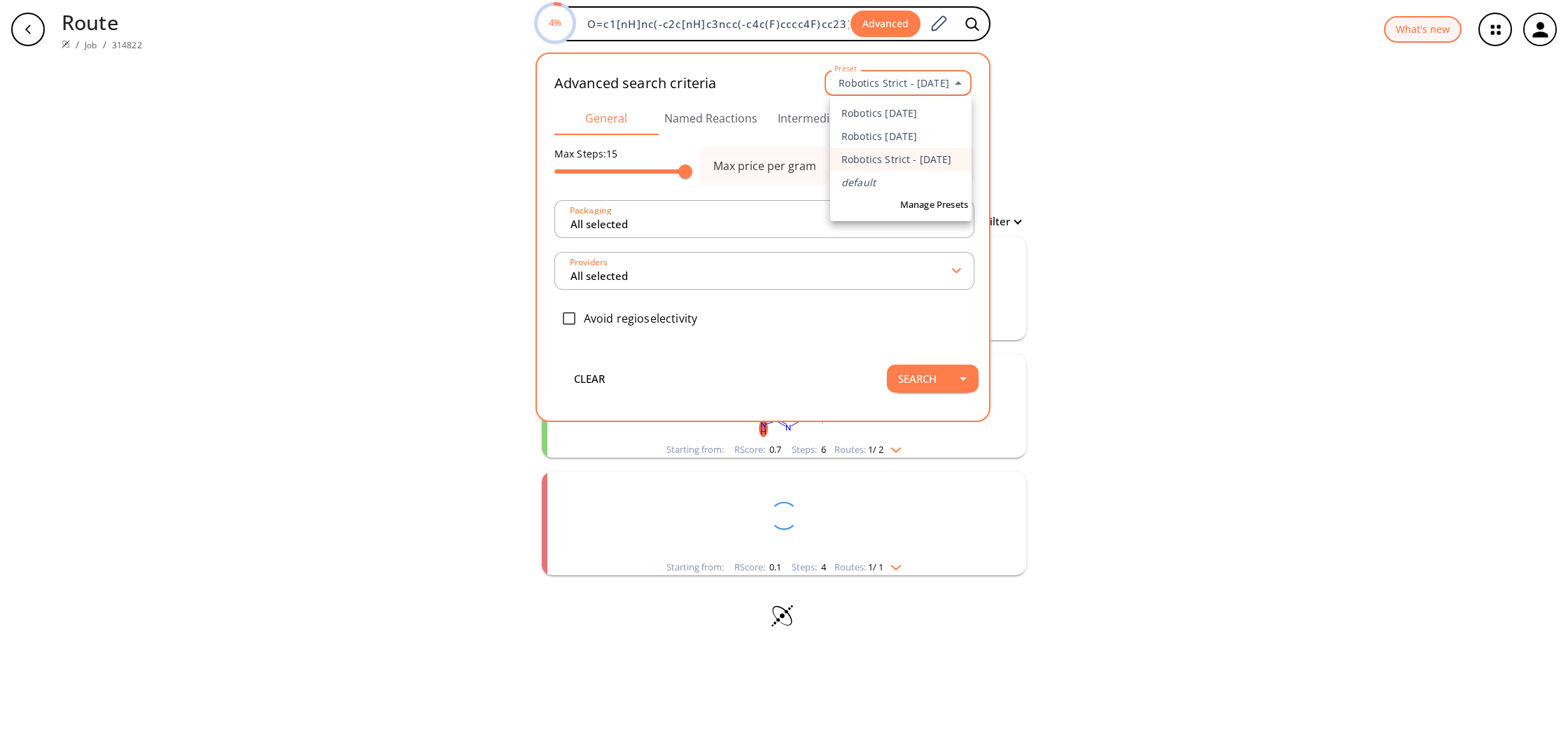
type input "5 selected"
checkbox input "true"
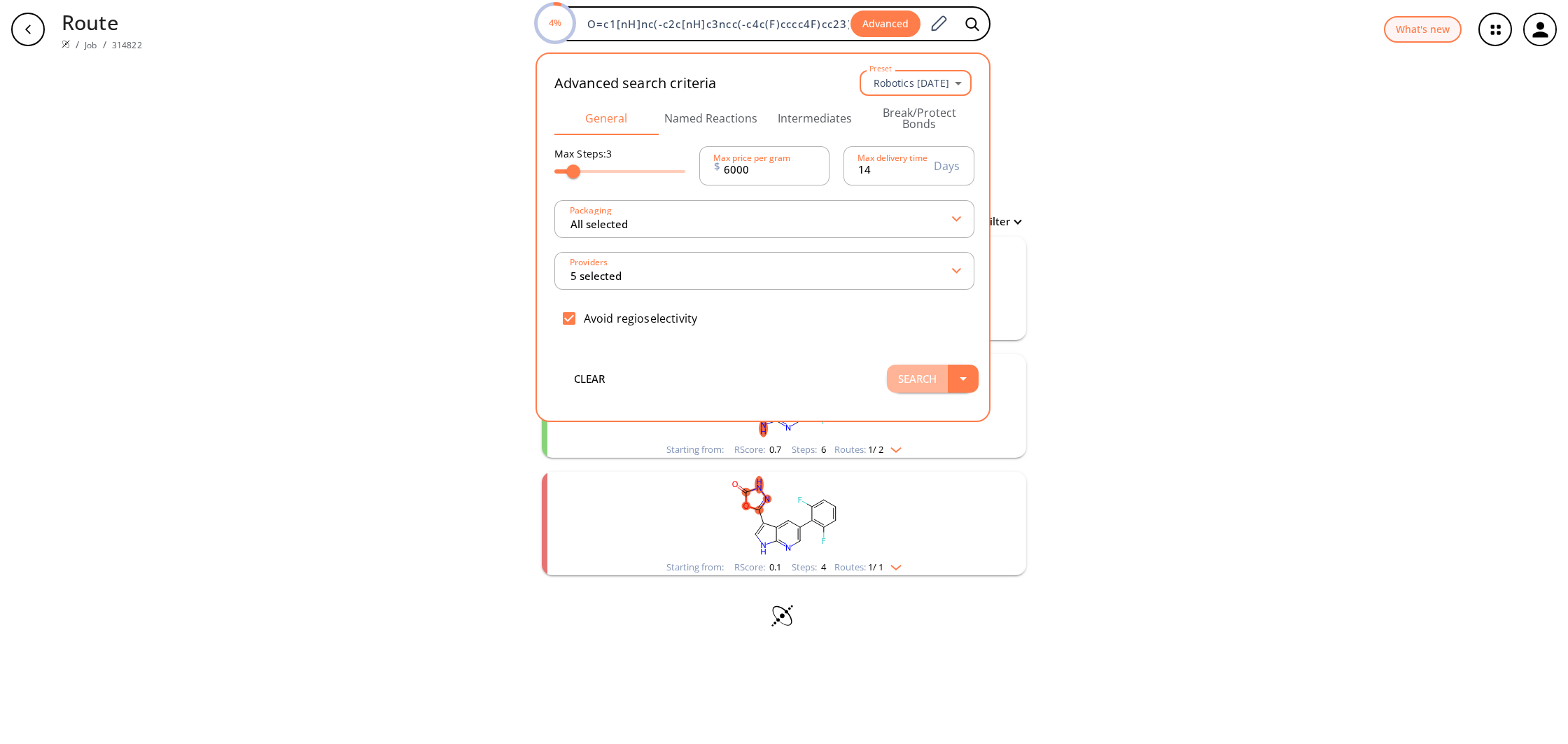
click at [938, 384] on button "Search" at bounding box center [917, 379] width 61 height 28
